Goal: Task Accomplishment & Management: Manage account settings

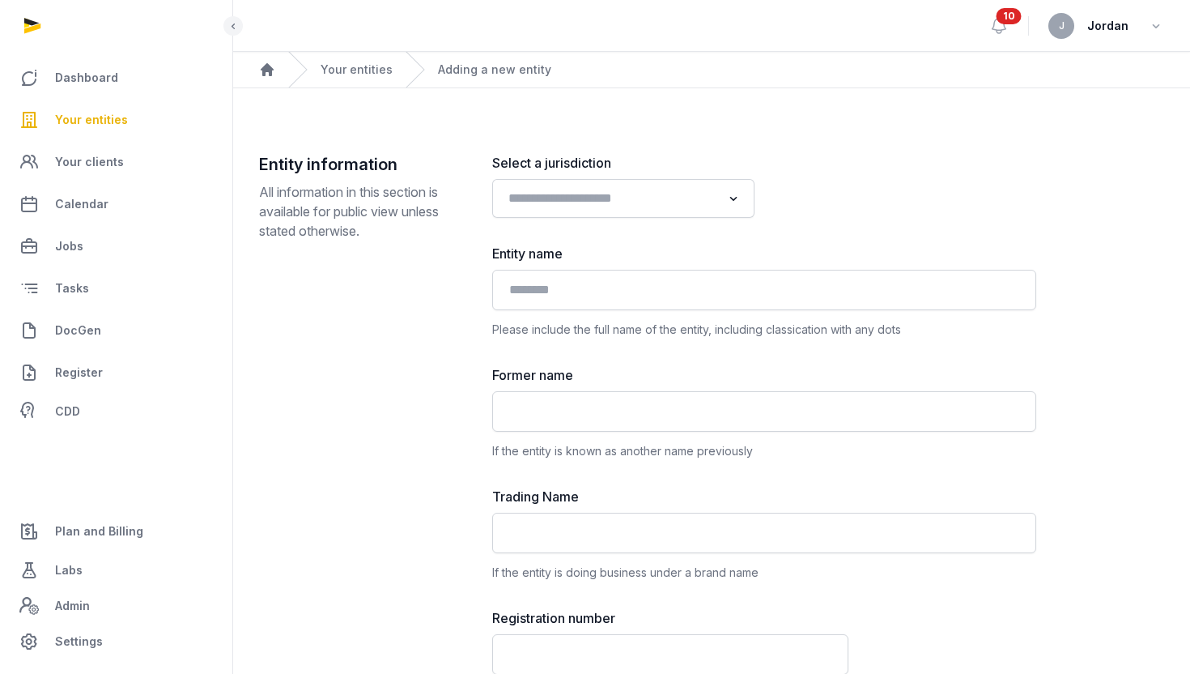
click at [92, 113] on span "Your entities" at bounding box center [91, 119] width 73 height 19
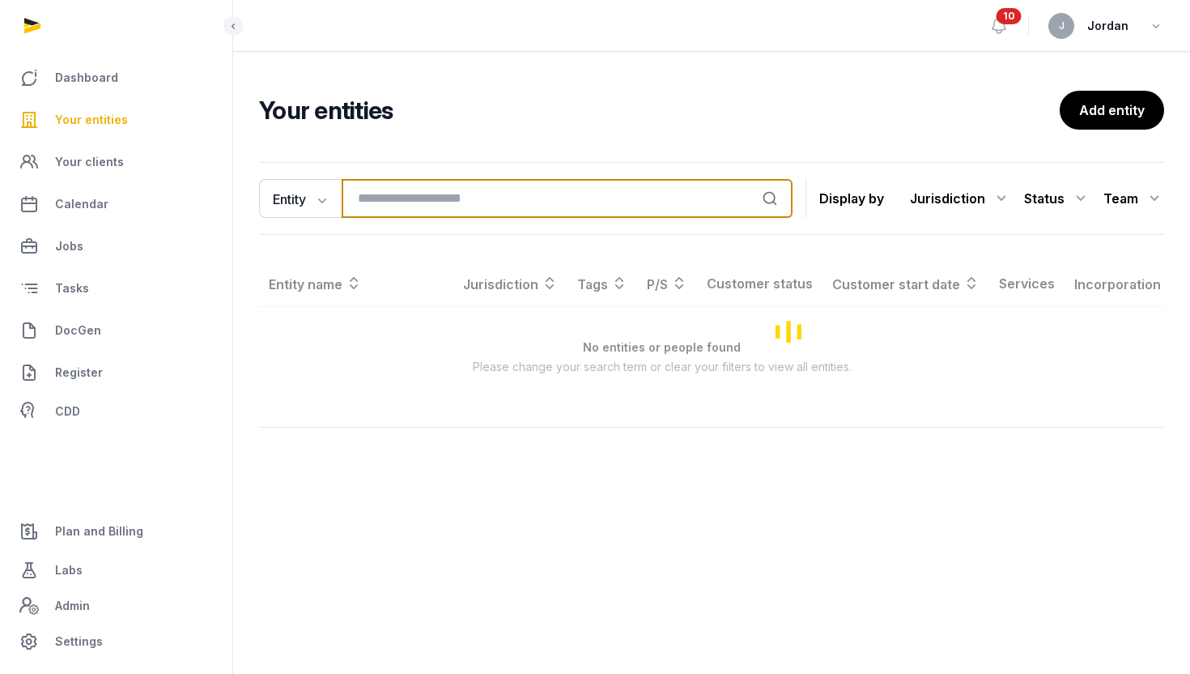
click at [397, 192] on input "search" at bounding box center [567, 198] width 451 height 39
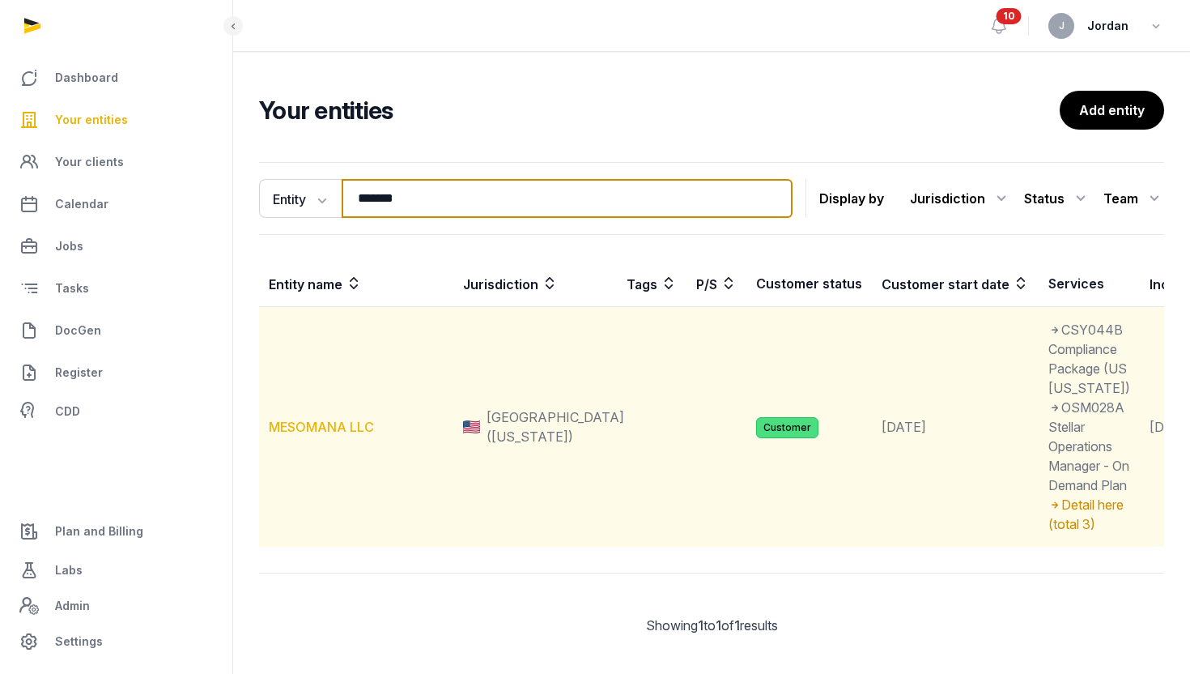
type input "*******"
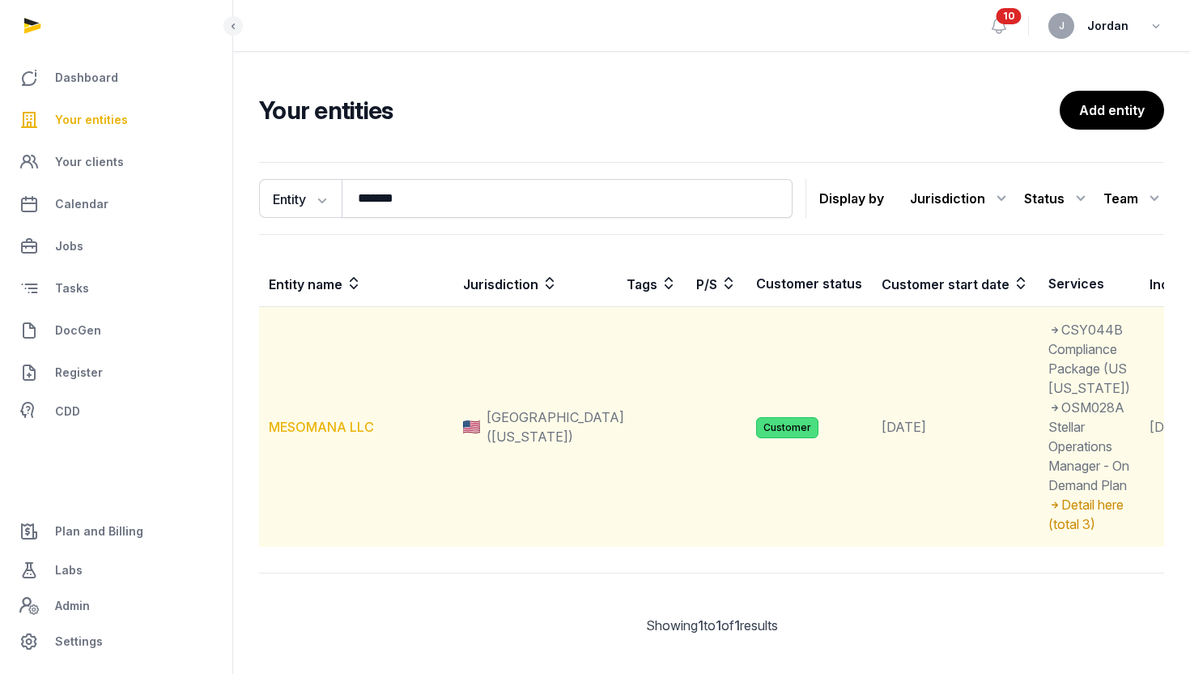
click at [350, 435] on link "MESOMANA LLC" at bounding box center [321, 427] width 105 height 16
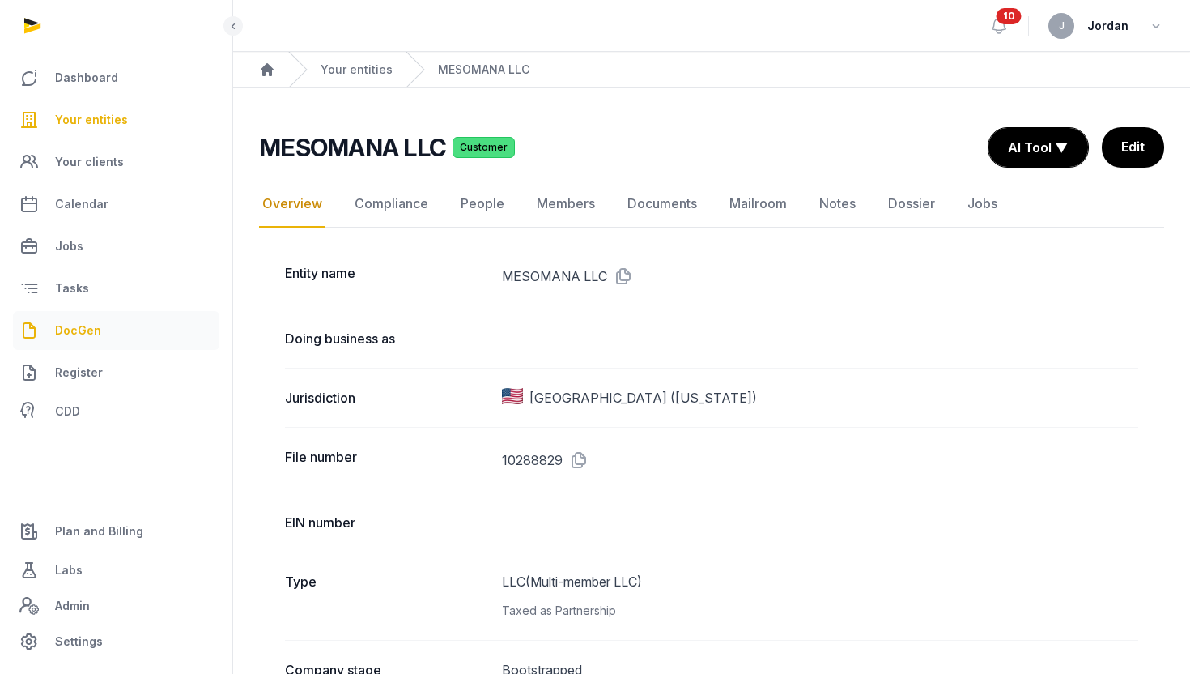
click at [93, 342] on link "DocGen" at bounding box center [116, 330] width 206 height 39
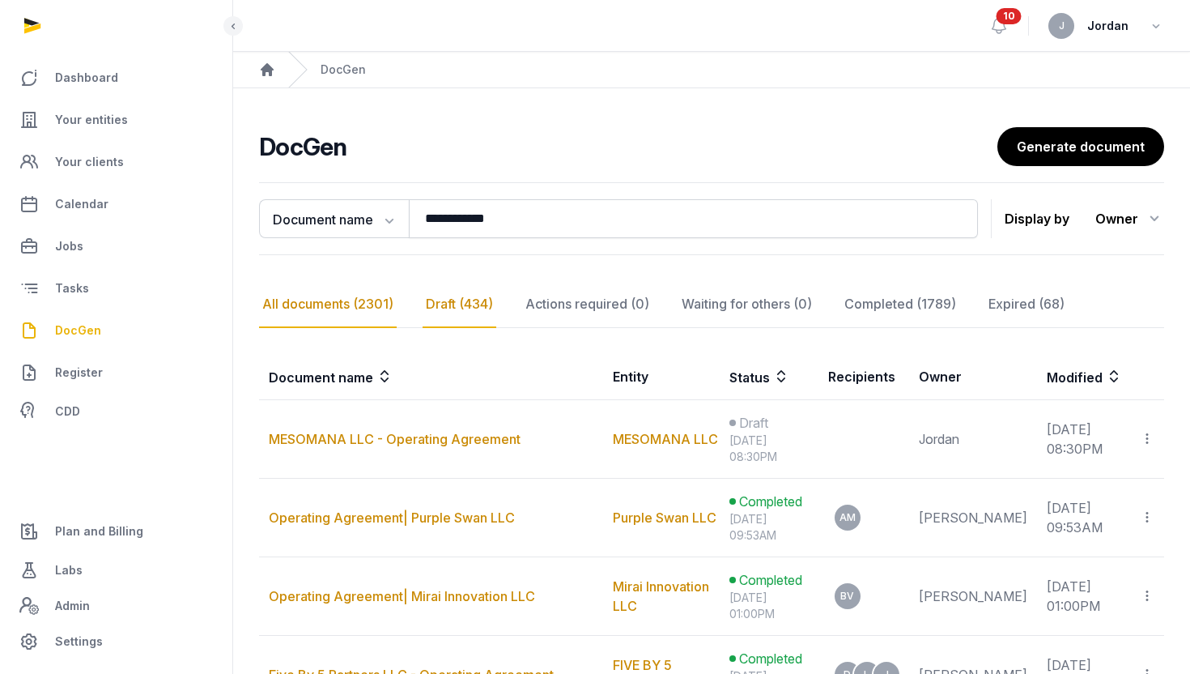
click at [522, 300] on div "Draft (434)" at bounding box center [587, 304] width 130 height 47
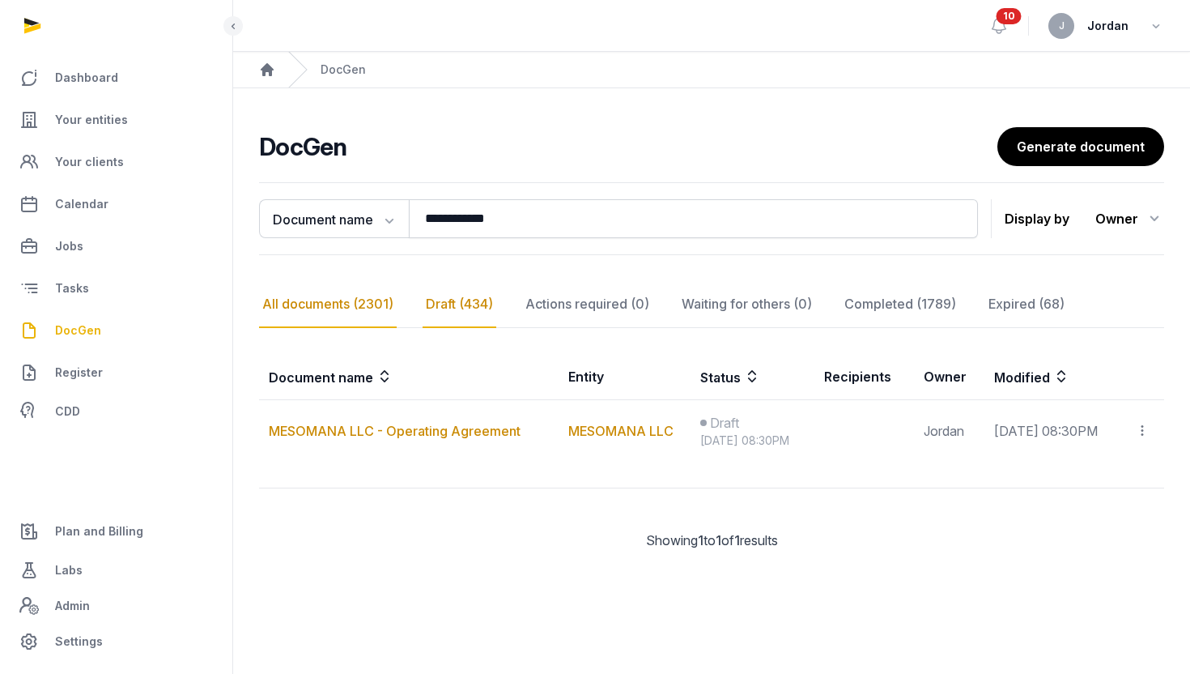
click at [355, 303] on div "All documents (2301)" at bounding box center [328, 304] width 138 height 47
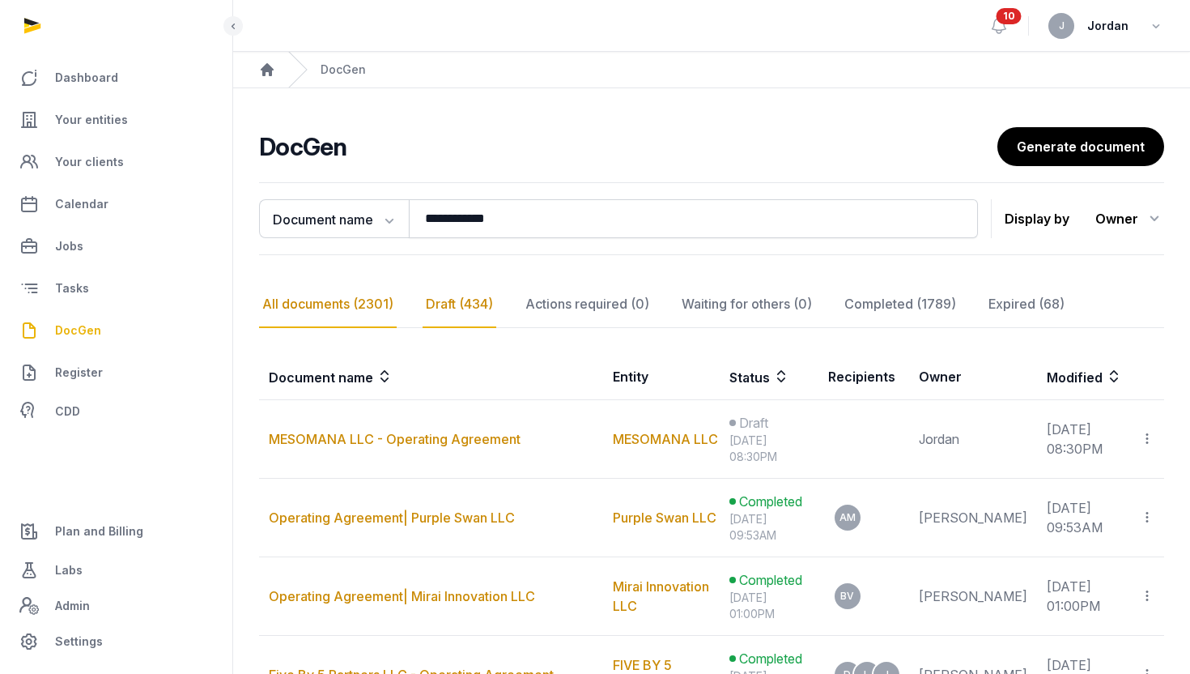
click at [522, 301] on div "Draft (434)" at bounding box center [587, 304] width 130 height 47
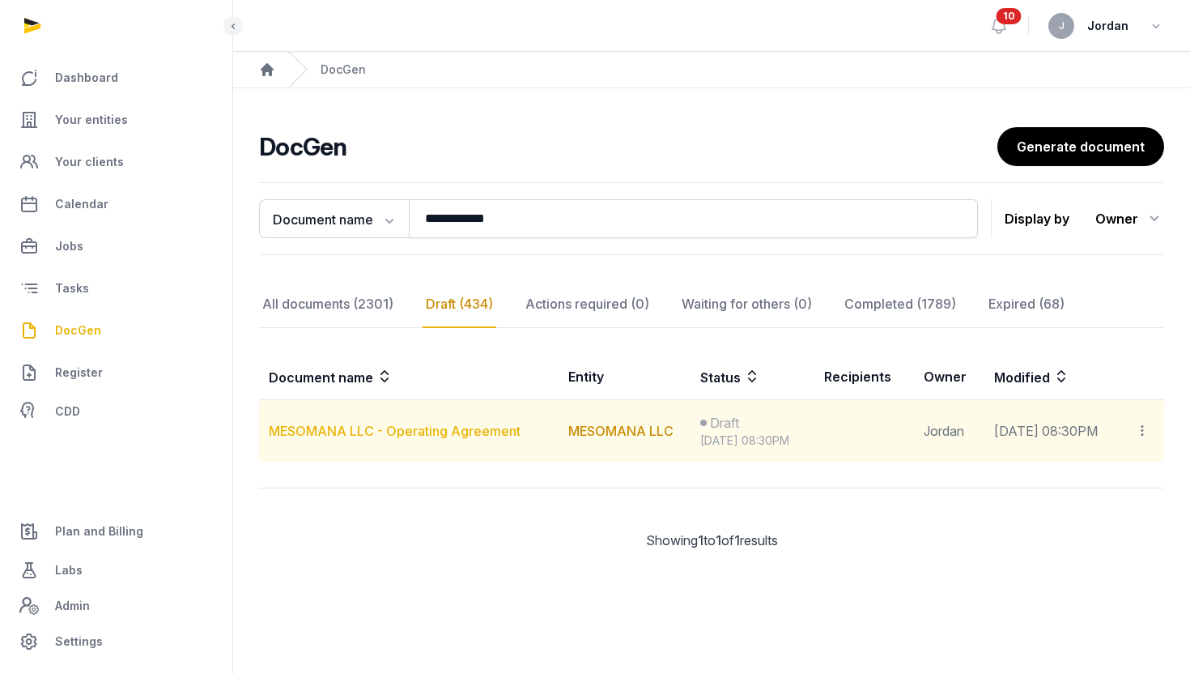
click at [465, 426] on link "MESOMANA LLC - Operating Agreement" at bounding box center [395, 431] width 252 height 16
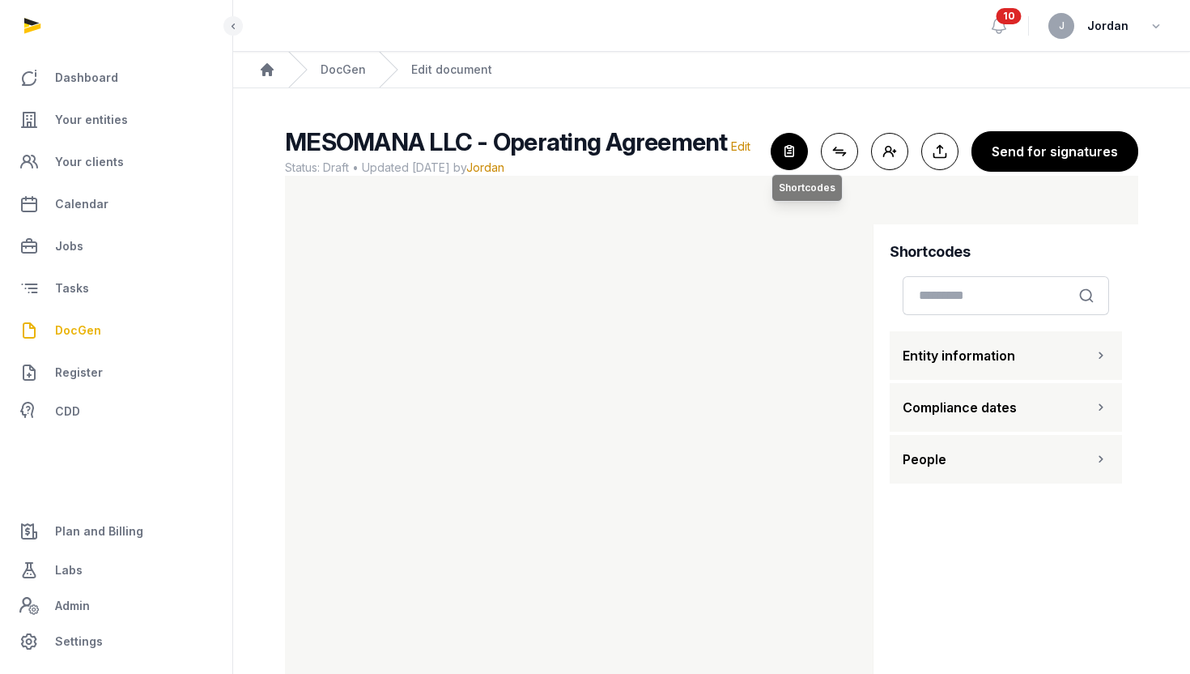
click at [628, 153] on icon "button" at bounding box center [790, 152] width 36 height 36
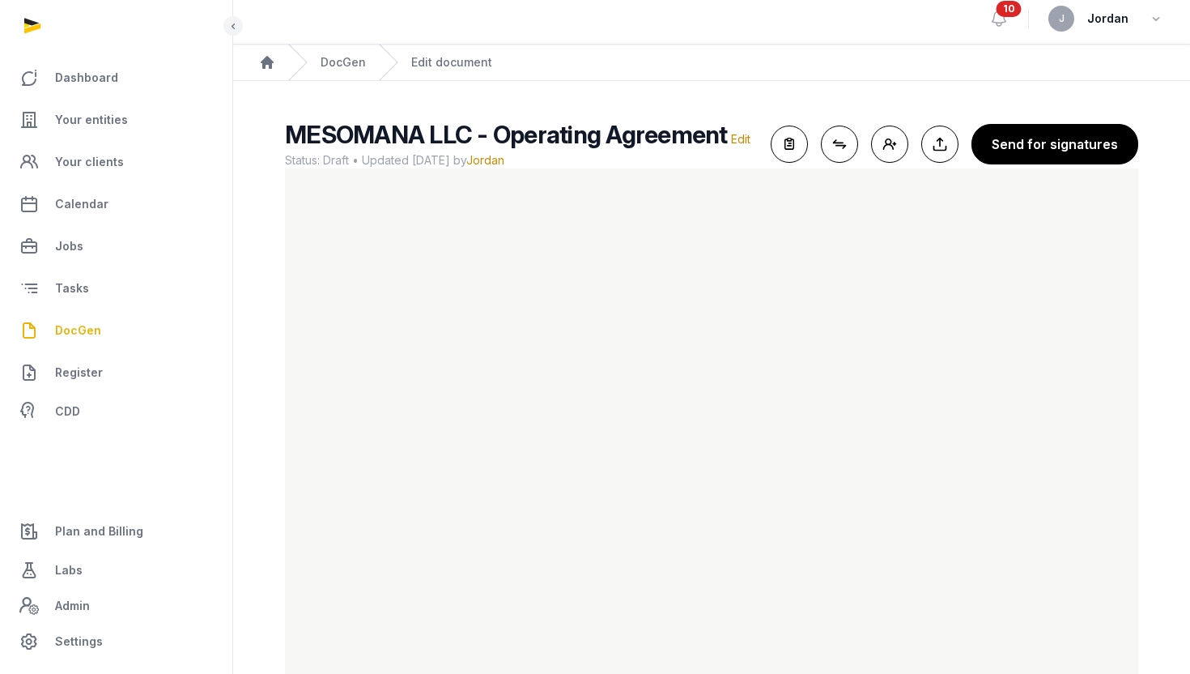
scroll to position [13, 0]
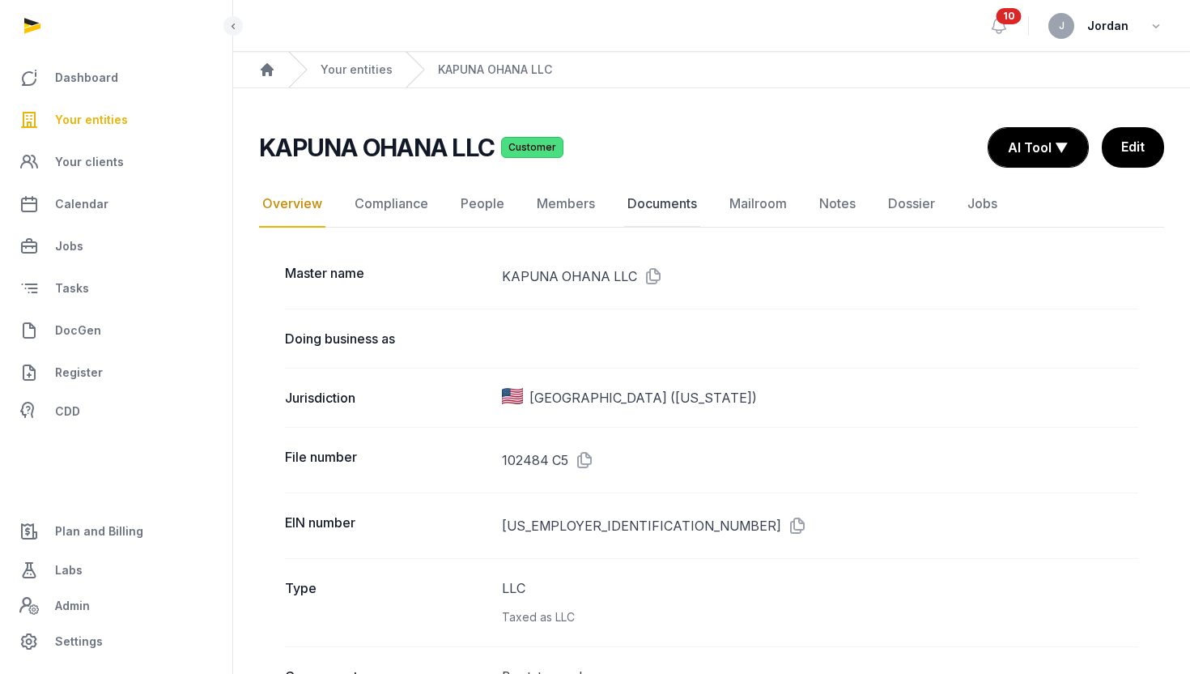
click at [641, 200] on link "Documents" at bounding box center [662, 204] width 76 height 47
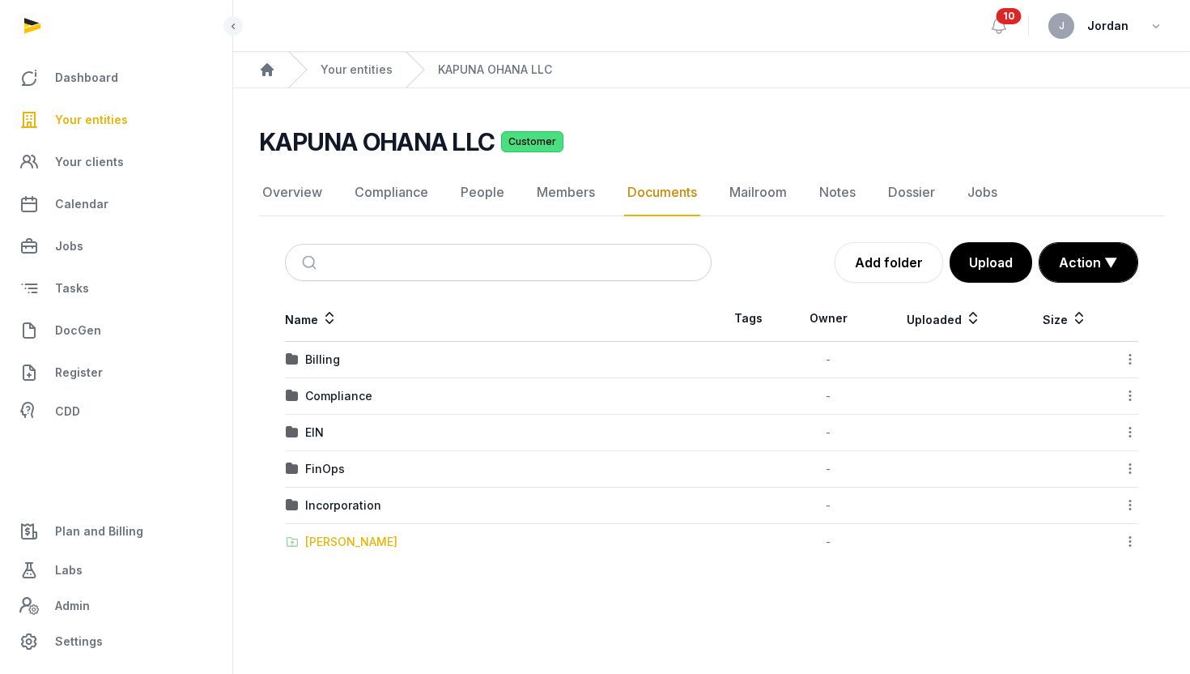
click at [362, 543] on div "Shared Folder" at bounding box center [351, 542] width 92 height 16
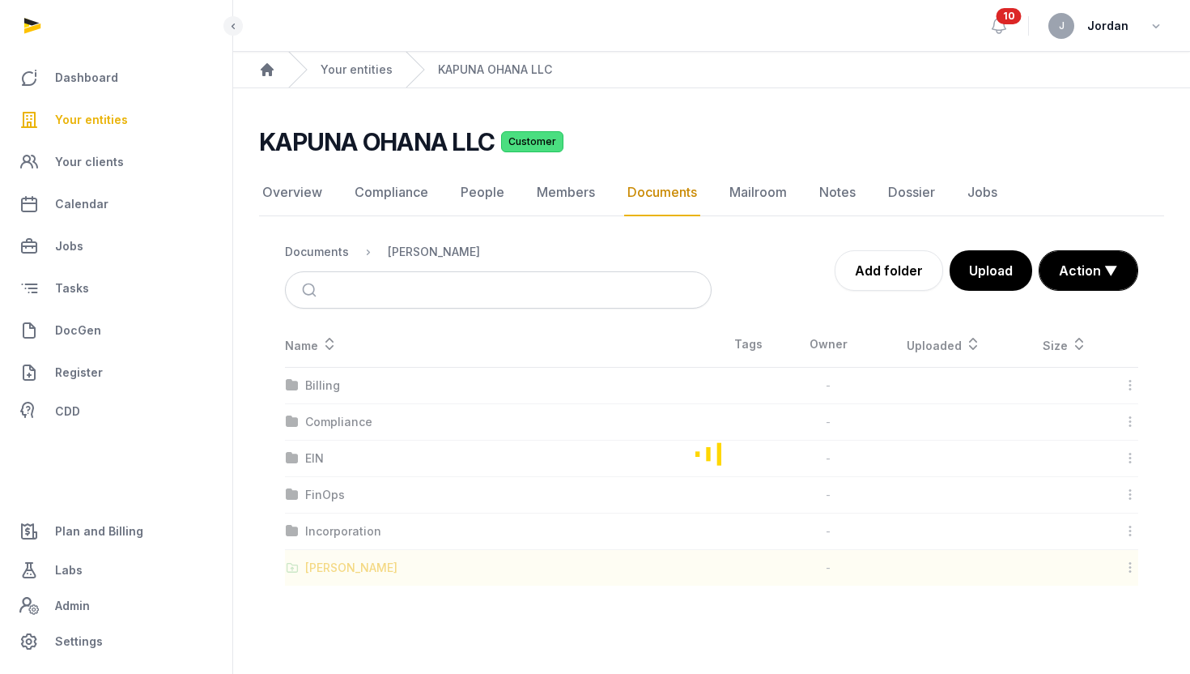
click at [362, 543] on div "Loading" at bounding box center [711, 453] width 905 height 264
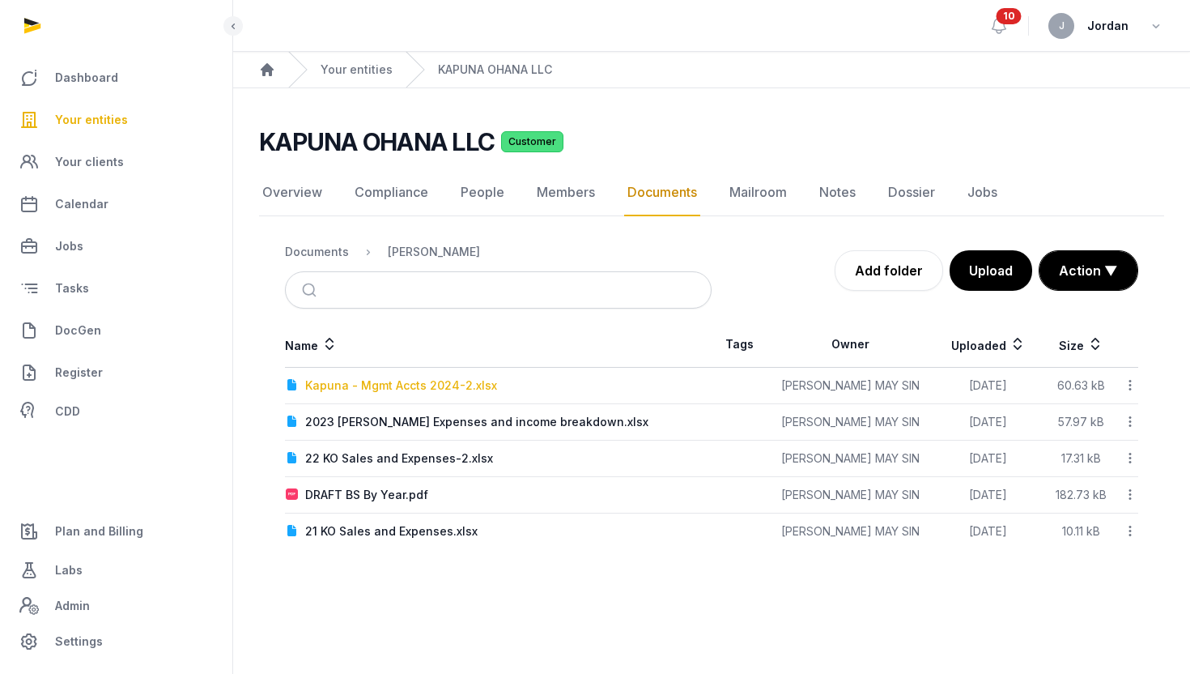
click at [426, 388] on div "Kapuna - Mgmt Accts 2024-2.xlsx" at bounding box center [401, 385] width 192 height 16
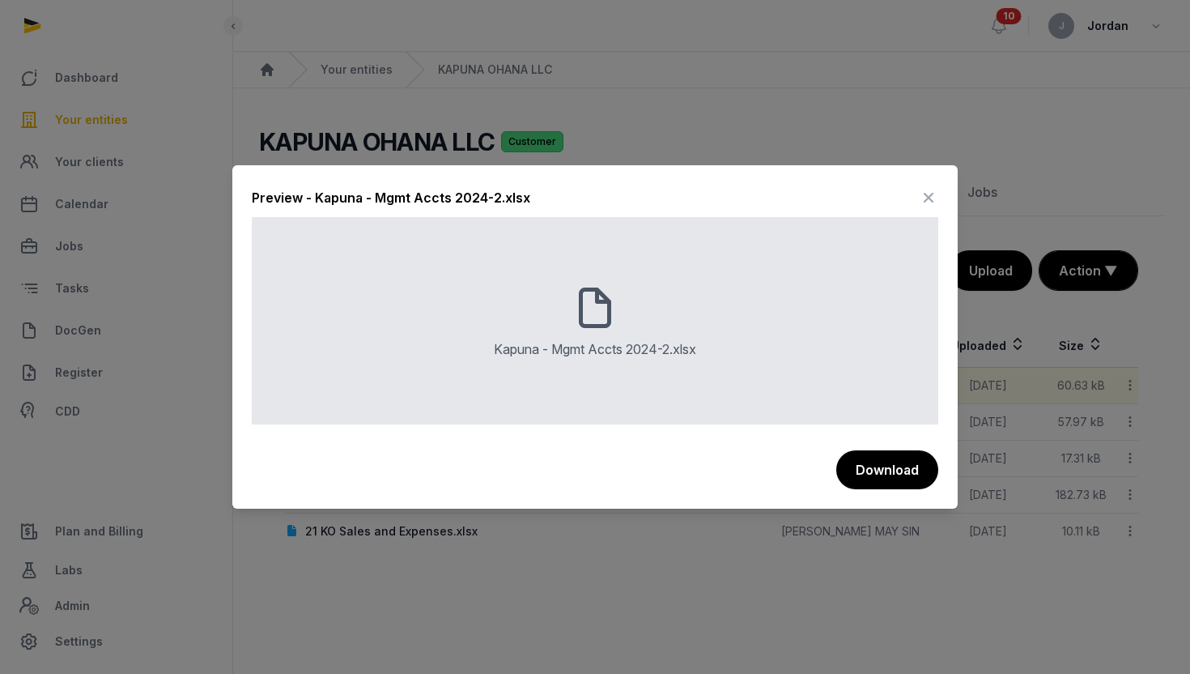
click at [937, 198] on icon at bounding box center [928, 198] width 19 height 26
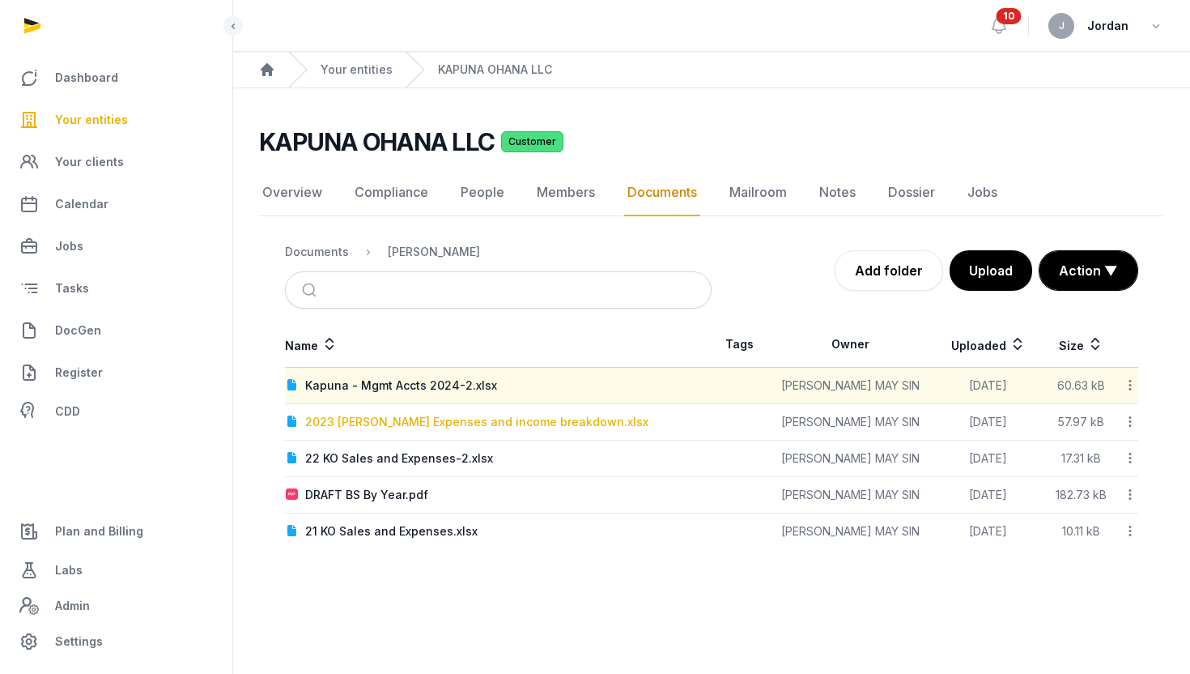
click at [427, 419] on div "2023 Kapuna Ohana Expenses and income breakdown.xlsx" at bounding box center [476, 422] width 343 height 16
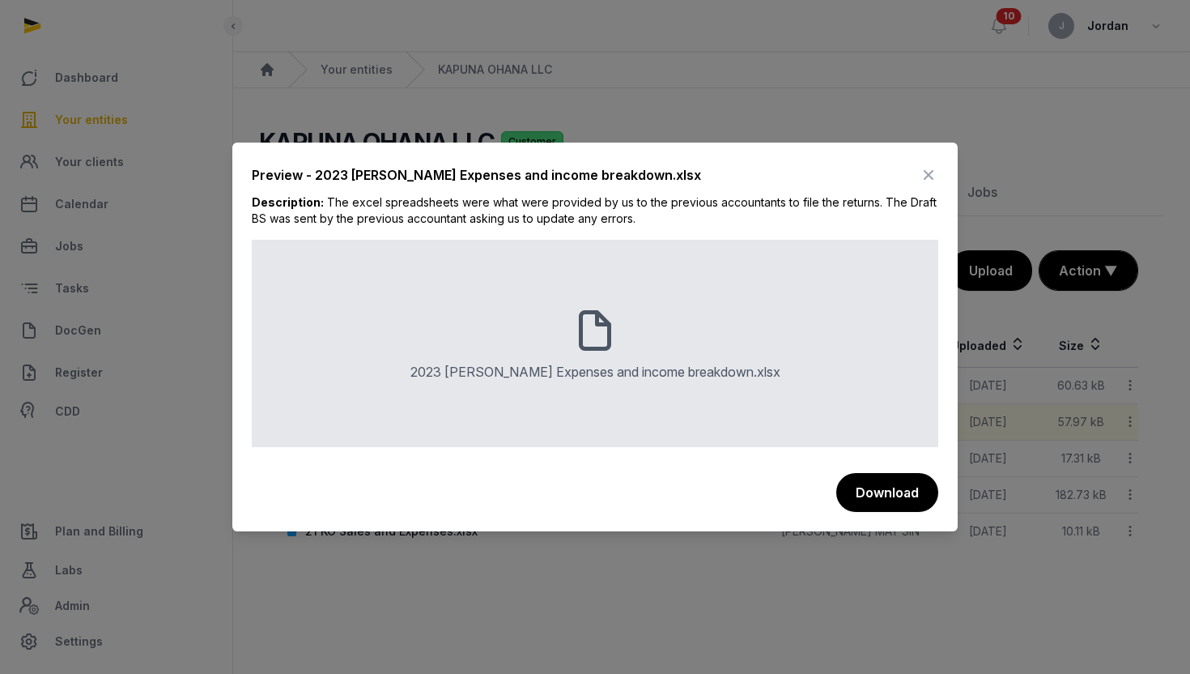
click at [926, 167] on icon at bounding box center [928, 175] width 19 height 26
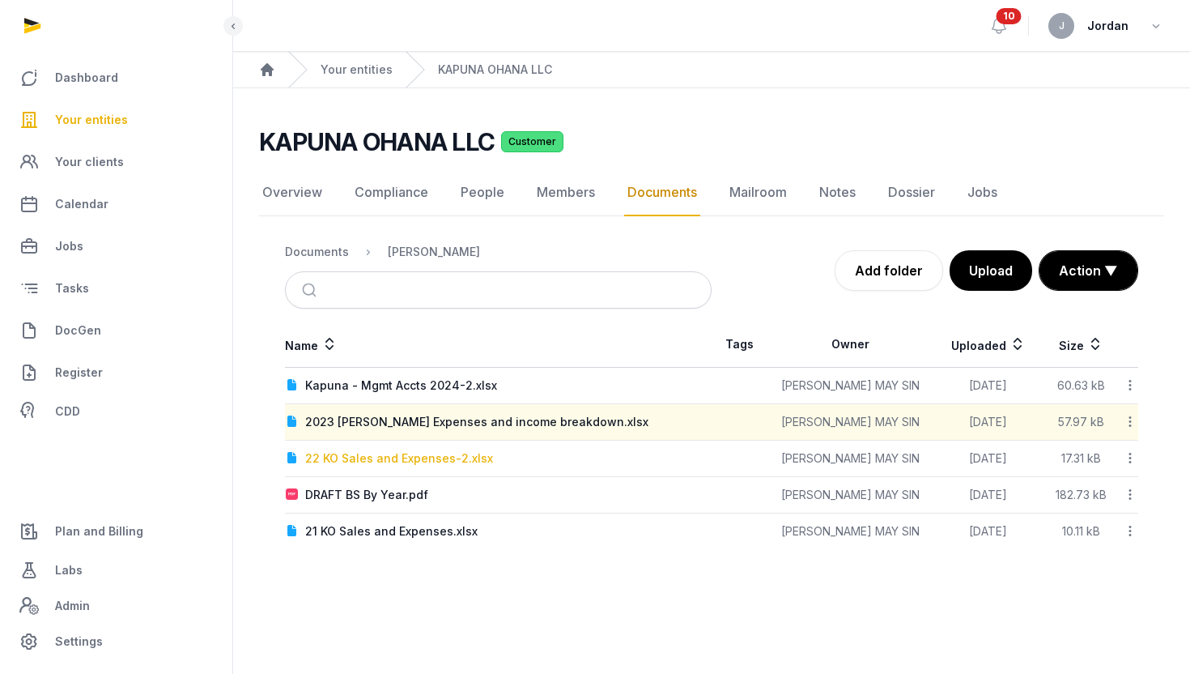
click at [349, 451] on div "22 KO Sales and Expenses-2.xlsx" at bounding box center [399, 458] width 188 height 16
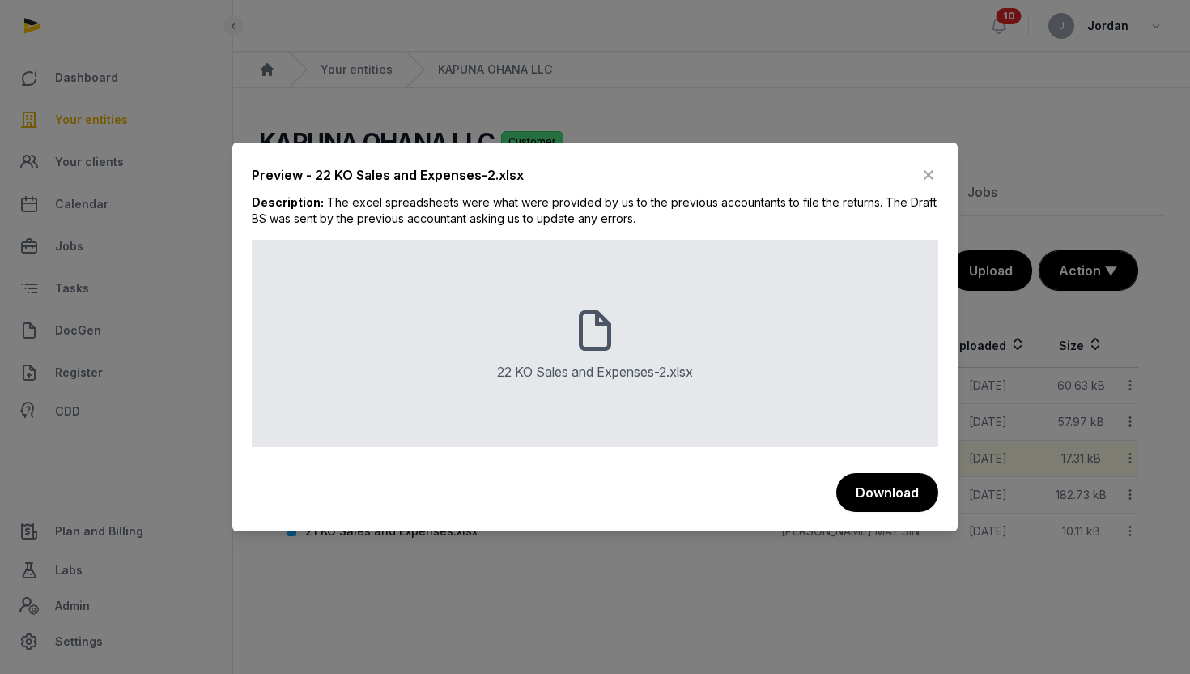
click at [552, 574] on div at bounding box center [595, 337] width 1190 height 674
click at [925, 171] on icon at bounding box center [928, 175] width 19 height 26
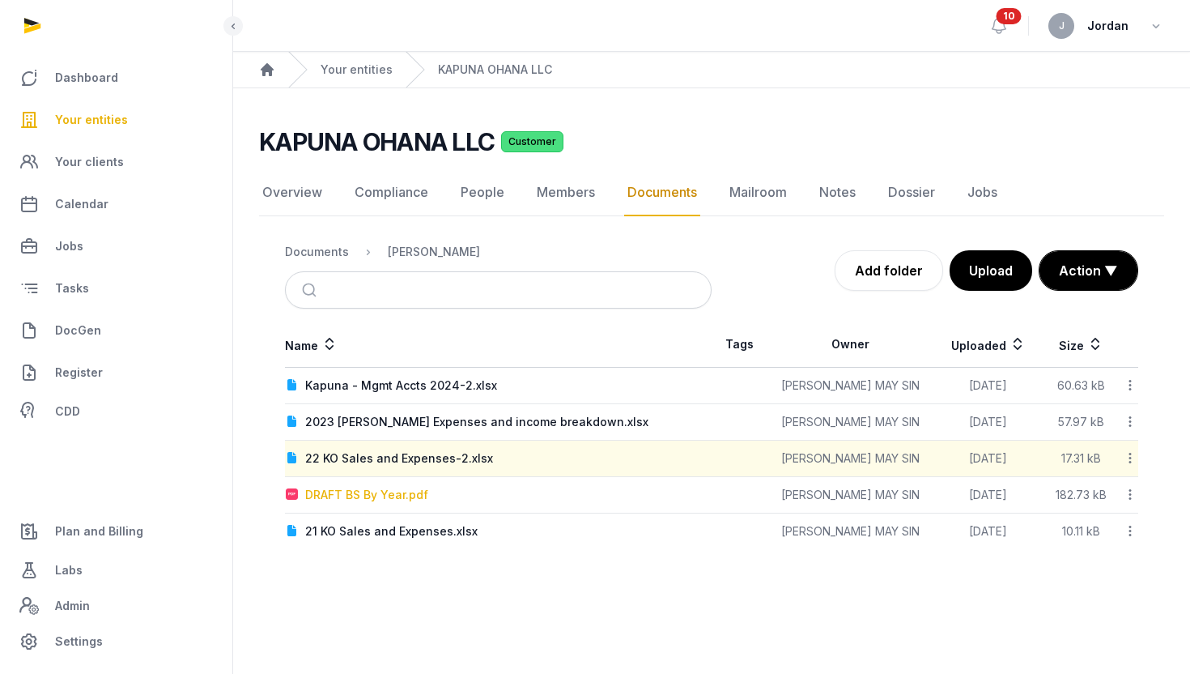
click at [365, 489] on div "DRAFT BS By Year.pdf" at bounding box center [366, 495] width 123 height 16
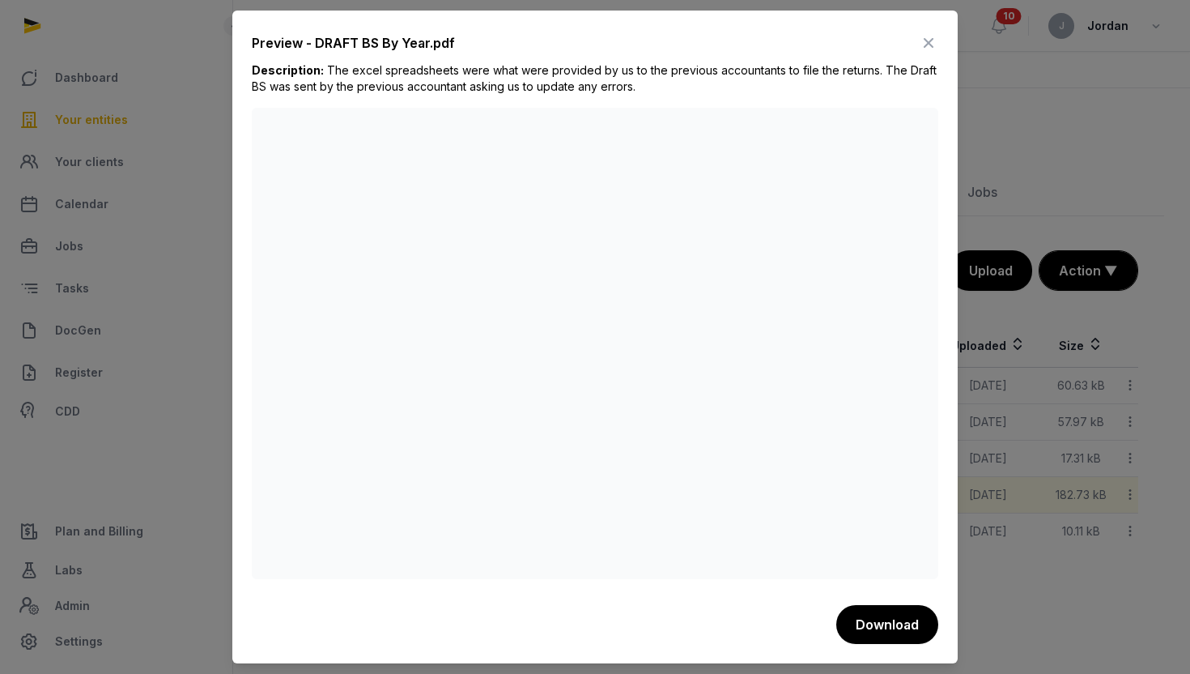
click at [930, 44] on icon at bounding box center [928, 43] width 19 height 26
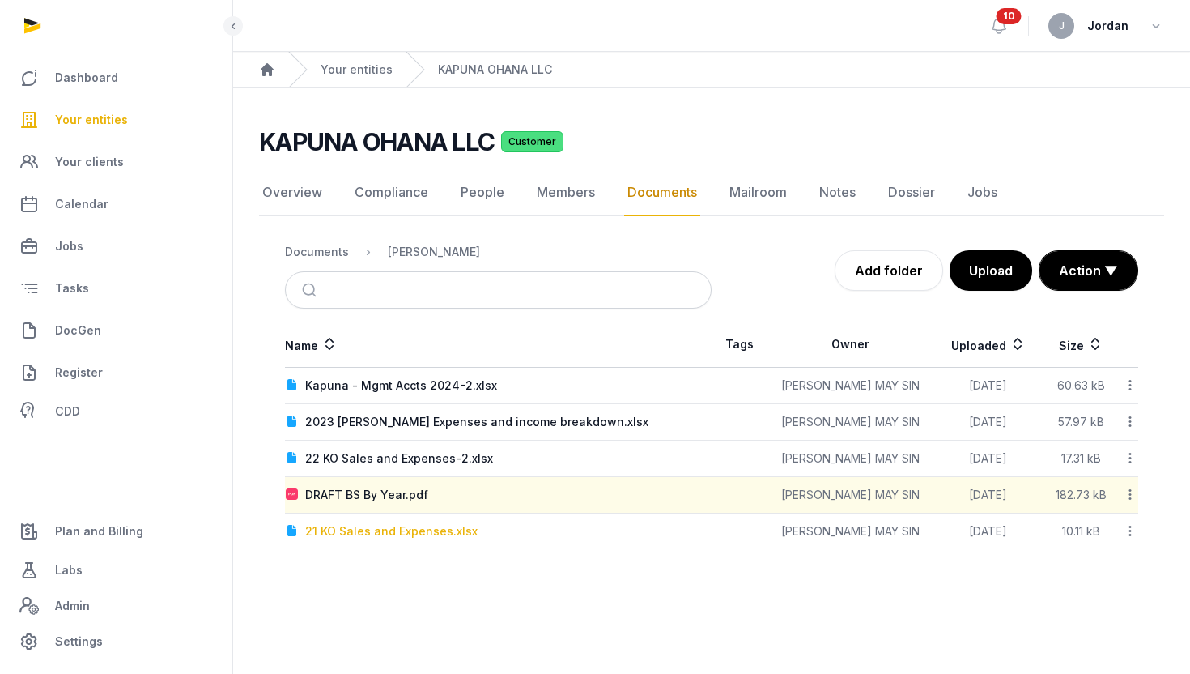
click at [406, 536] on div "21 KO Sales and Expenses.xlsx" at bounding box center [391, 531] width 172 height 16
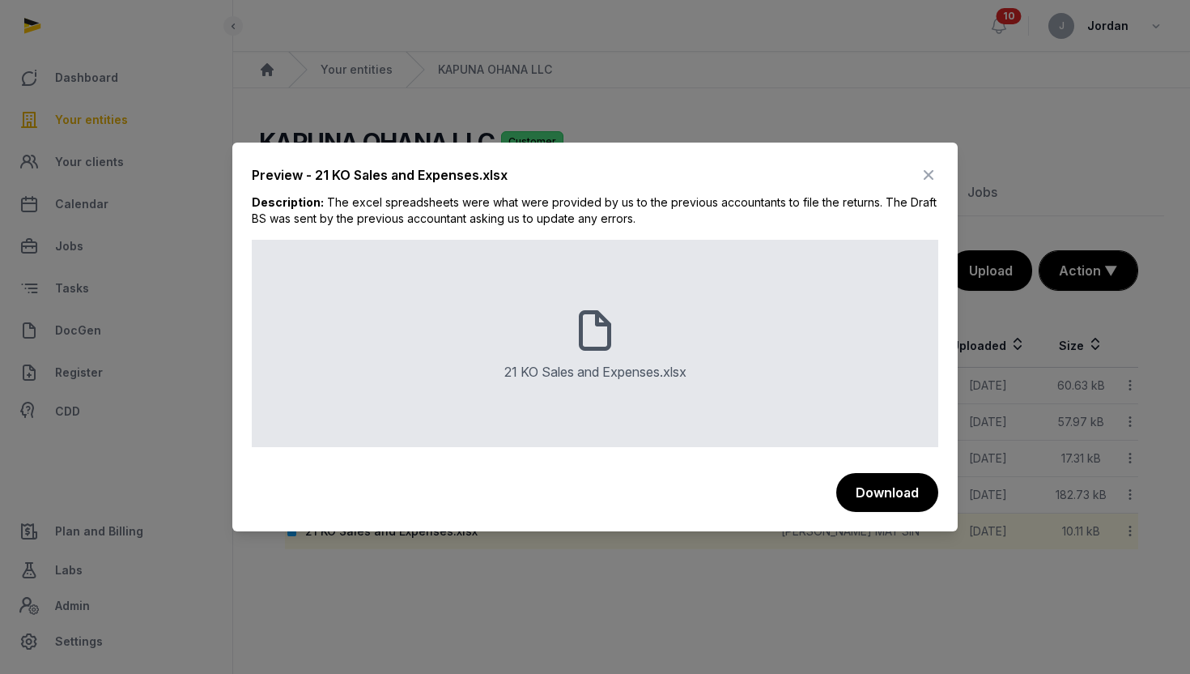
click at [929, 181] on icon at bounding box center [928, 175] width 19 height 26
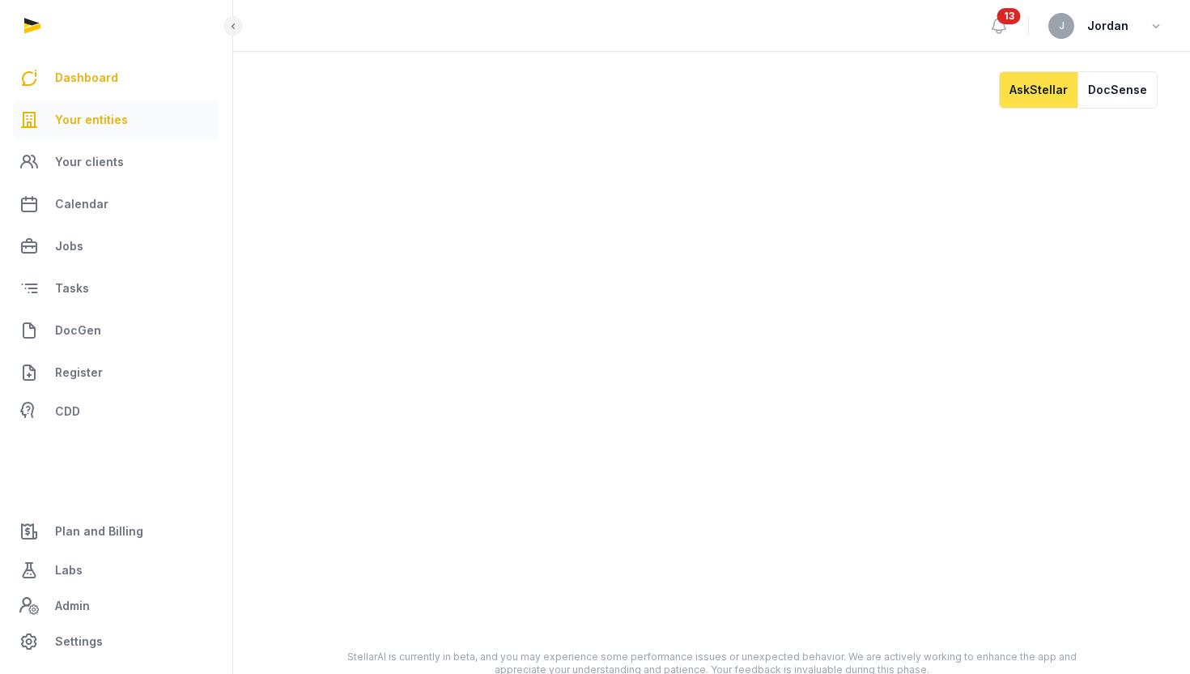
click at [97, 130] on link "Your entities" at bounding box center [116, 119] width 206 height 39
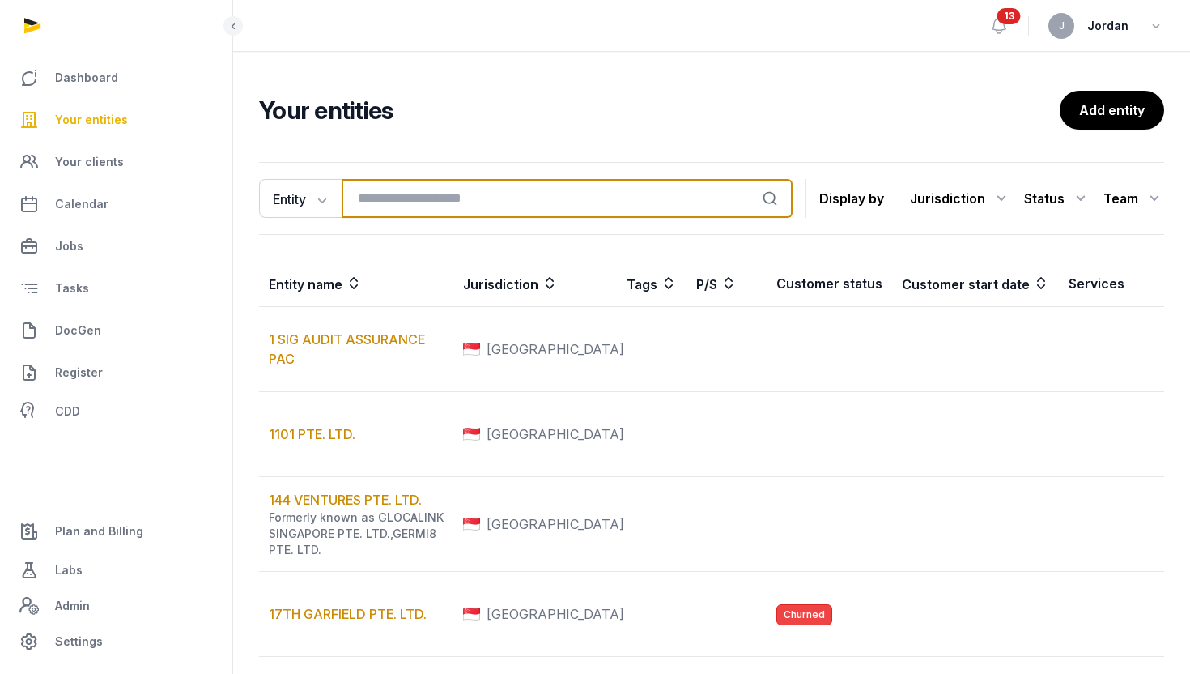
click at [428, 194] on input "search" at bounding box center [567, 198] width 451 height 39
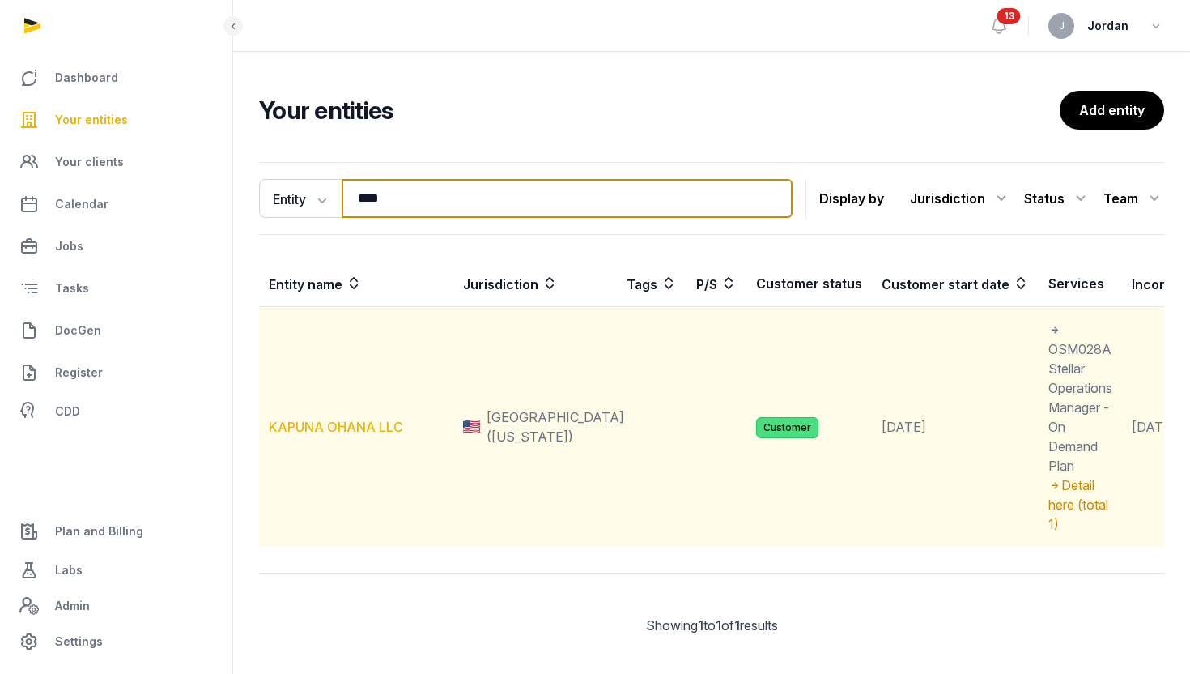
type input "****"
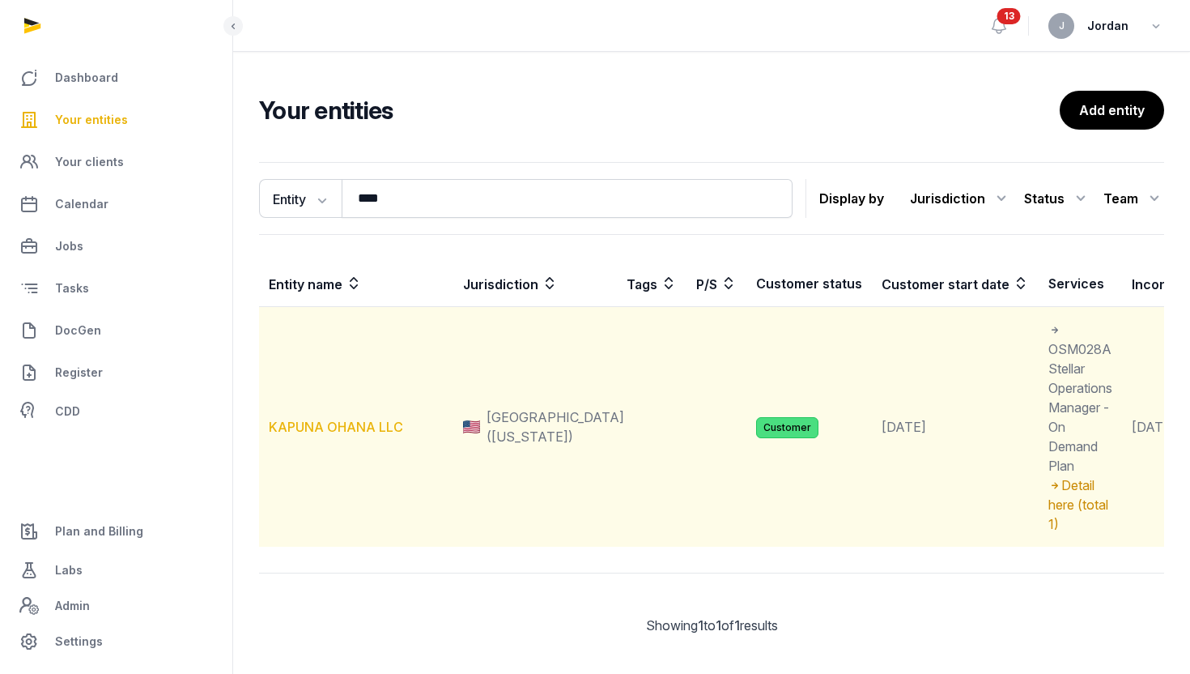
click at [339, 423] on link "KAPUNA OHANA LLC" at bounding box center [336, 427] width 134 height 16
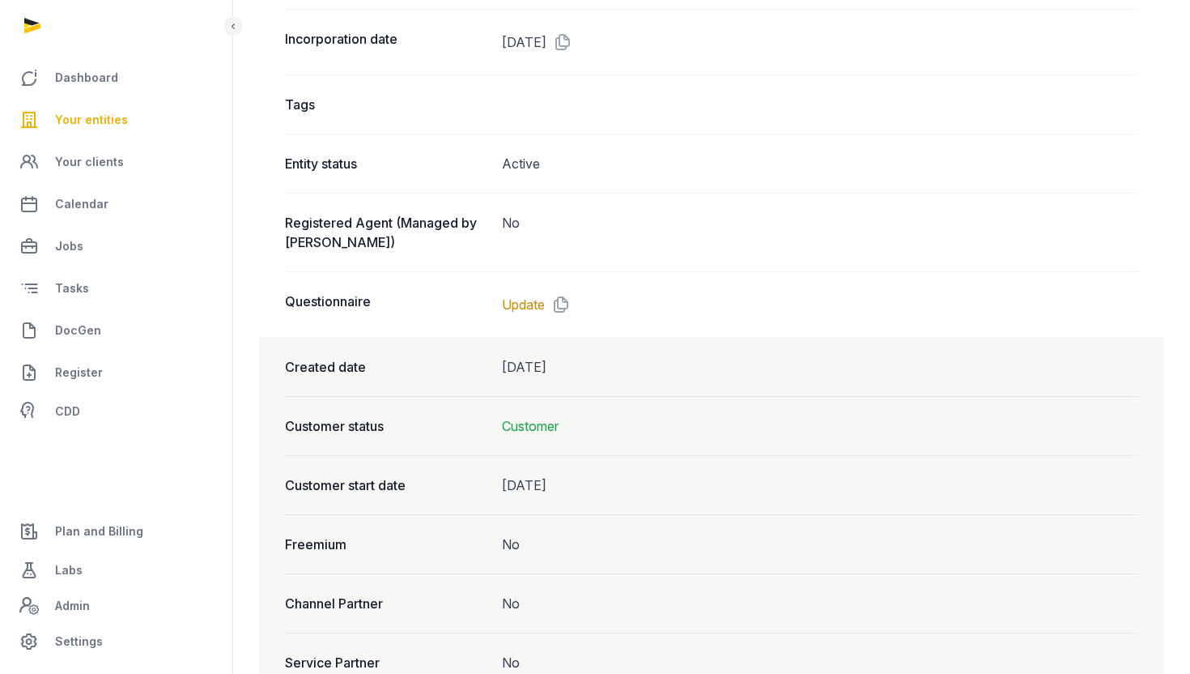
scroll to position [1232, 0]
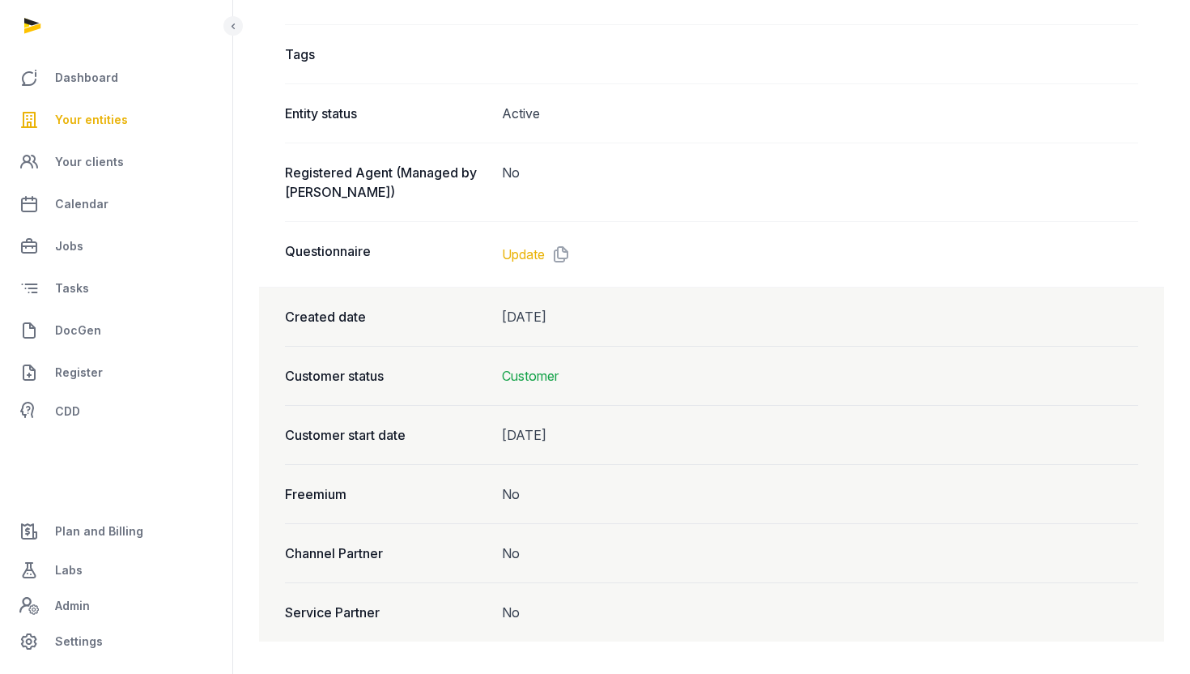
click at [539, 252] on link "Update" at bounding box center [523, 254] width 43 height 19
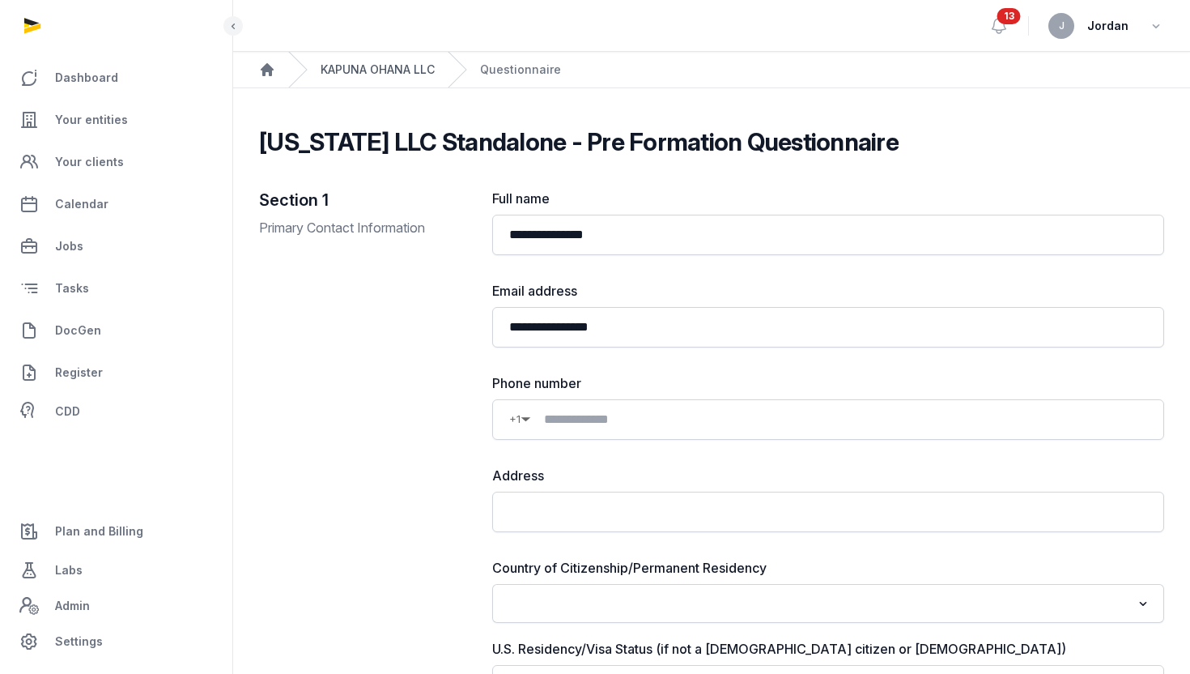
click at [347, 62] on link "KAPUNA OHANA LLC" at bounding box center [378, 70] width 114 height 16
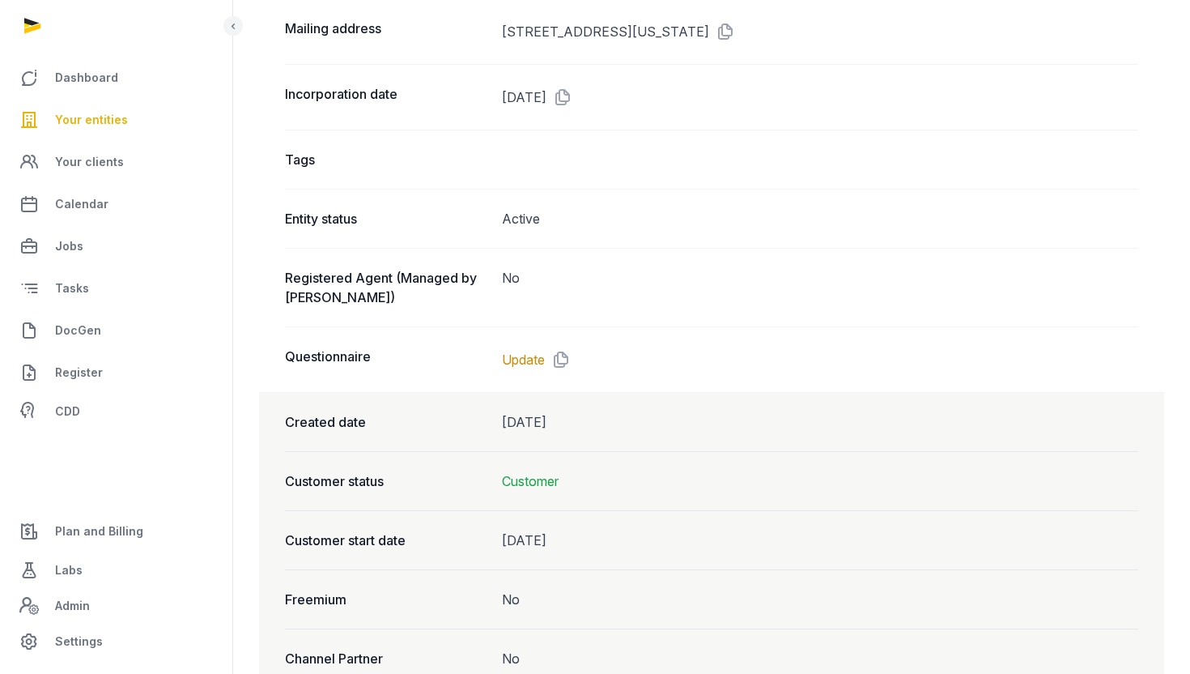
scroll to position [1155, 0]
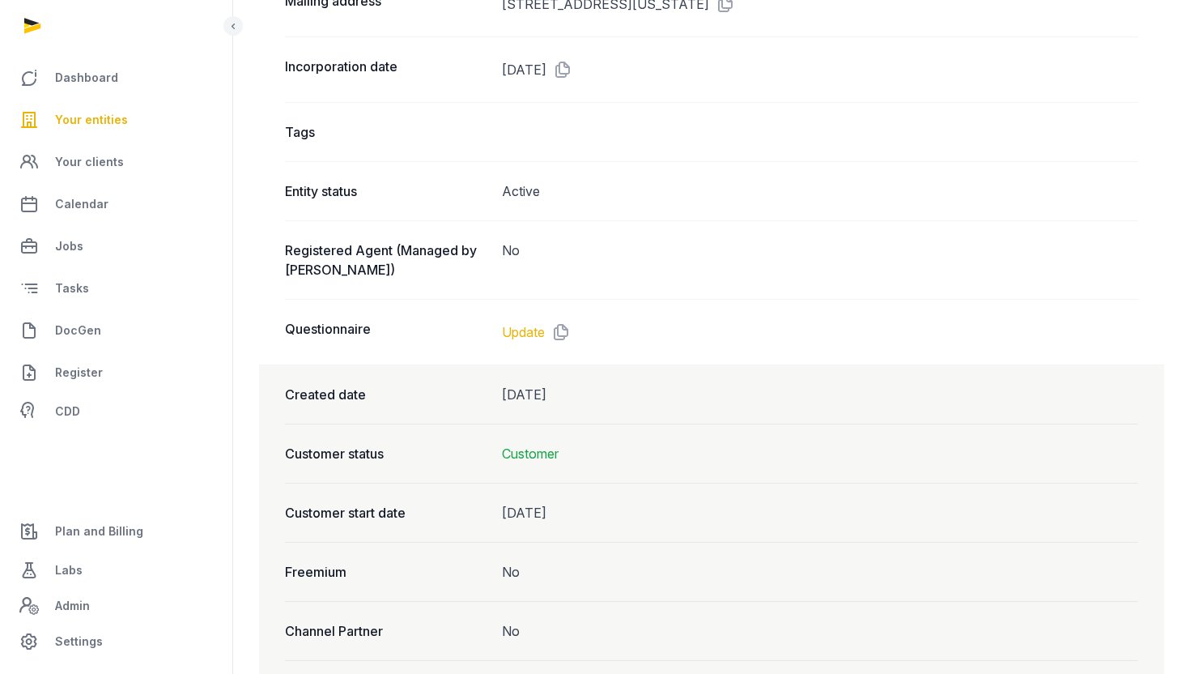
click at [521, 330] on link "Update" at bounding box center [523, 331] width 43 height 19
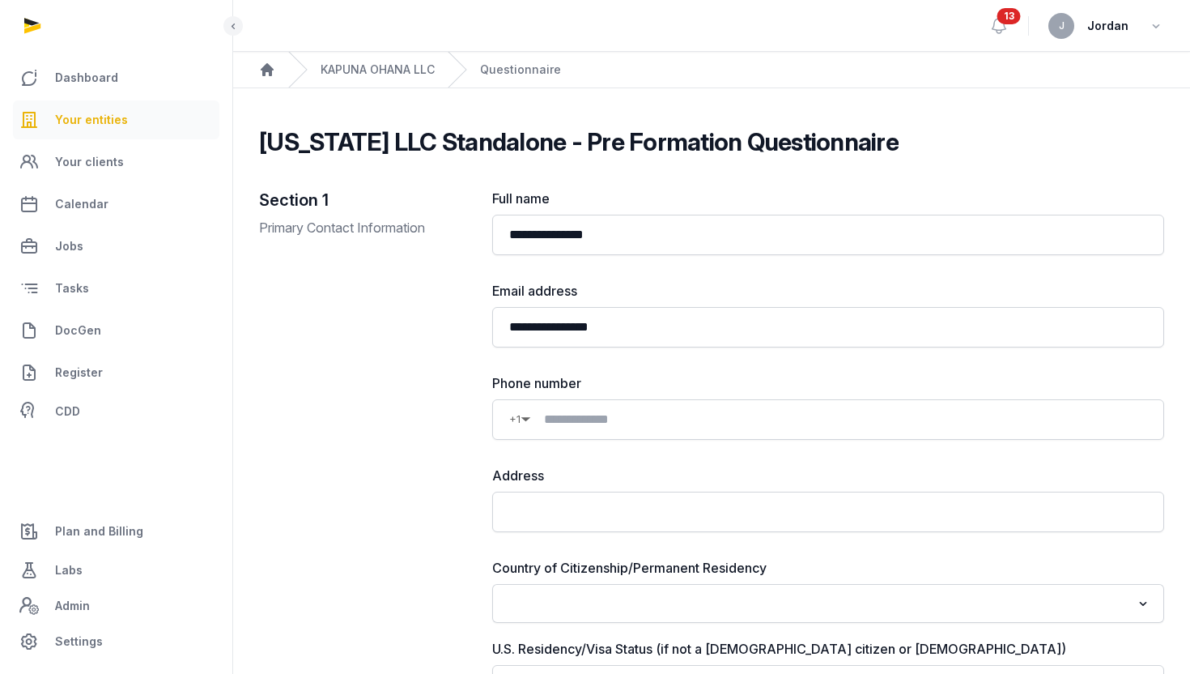
click at [138, 127] on link "Your entities" at bounding box center [116, 119] width 206 height 39
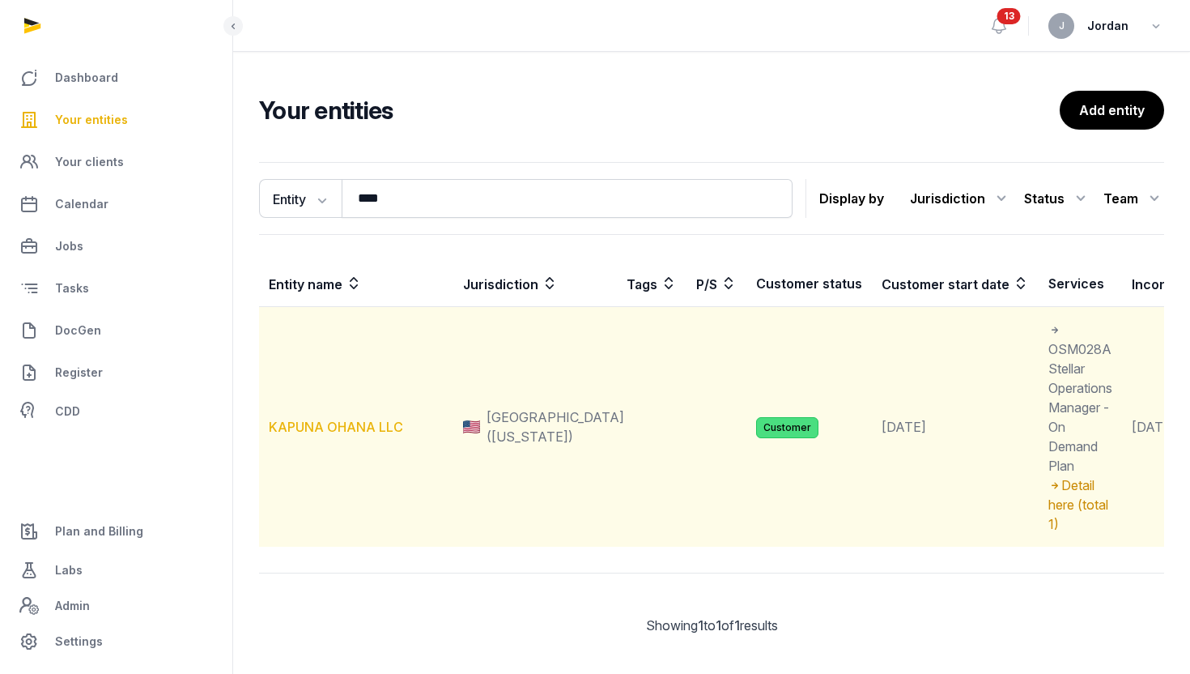
click at [388, 423] on link "KAPUNA OHANA LLC" at bounding box center [336, 427] width 134 height 16
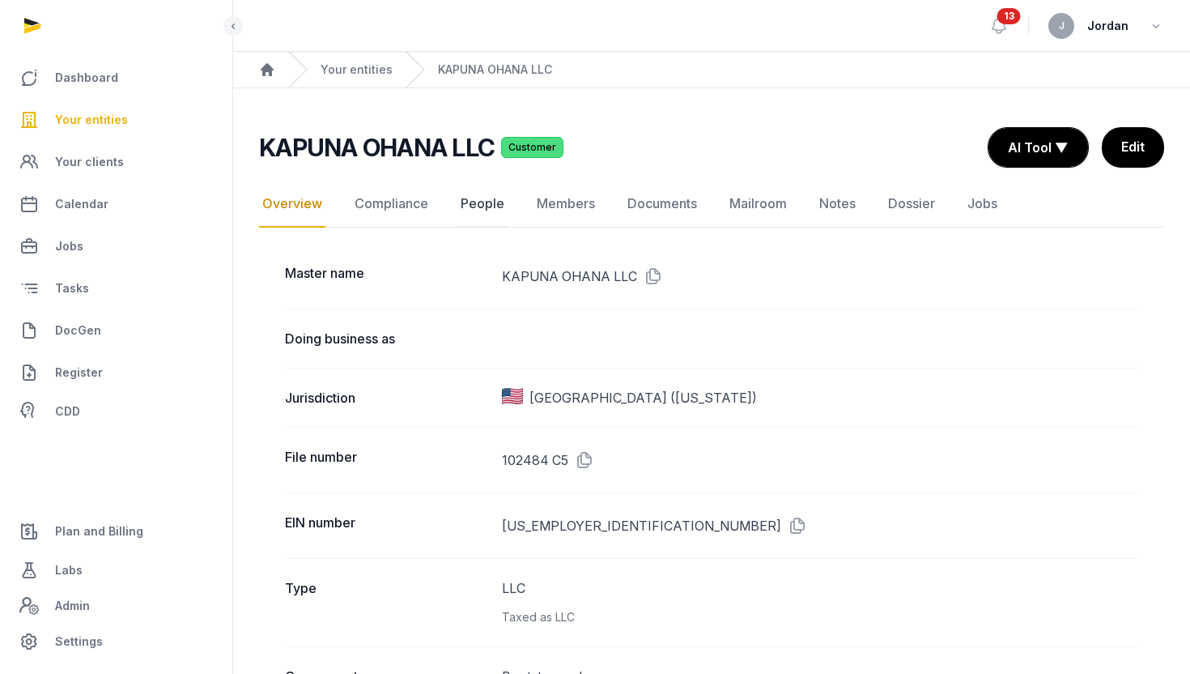
click at [475, 215] on link "People" at bounding box center [482, 204] width 50 height 47
